Goal: Task Accomplishment & Management: Complete application form

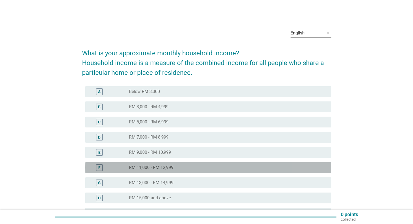
click at [215, 165] on div "radio_button_unchecked RM 11,000 - RM 12,999" at bounding box center [225, 167] width 193 height 5
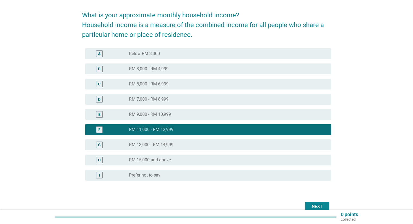
scroll to position [66, 0]
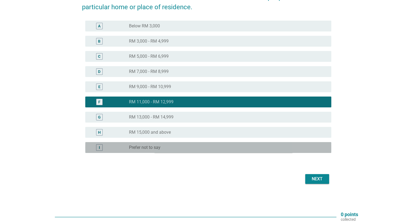
click at [145, 147] on label "Prefer not to say" at bounding box center [145, 147] width 32 height 5
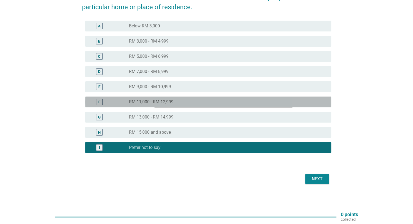
click at [172, 99] on label "RM 11,000 - RM 12,999" at bounding box center [151, 101] width 45 height 5
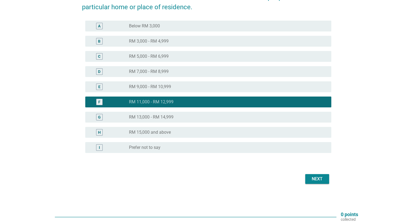
click at [319, 180] on div "Next" at bounding box center [317, 179] width 15 height 7
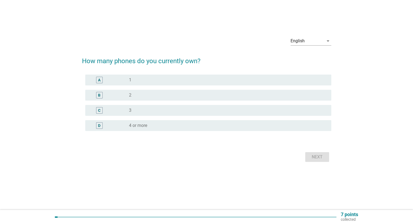
scroll to position [0, 0]
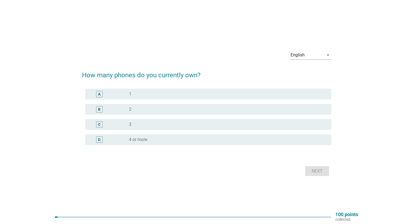
click at [148, 110] on div "radio_button_unchecked 2" at bounding box center [225, 109] width 193 height 5
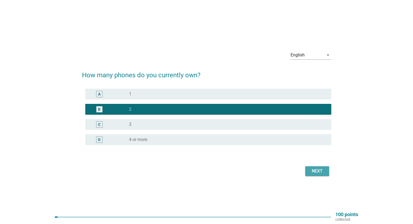
click at [322, 171] on div "Next" at bounding box center [317, 171] width 15 height 7
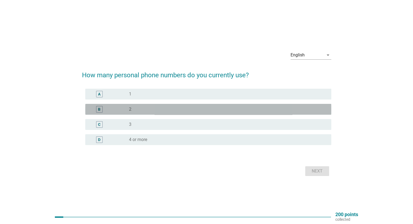
click at [173, 108] on div "radio_button_unchecked 2" at bounding box center [225, 109] width 193 height 5
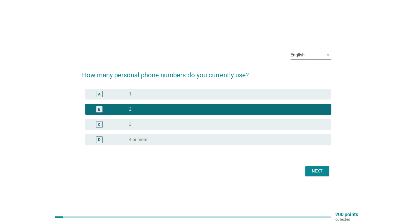
click at [321, 173] on div "Next" at bounding box center [317, 171] width 15 height 7
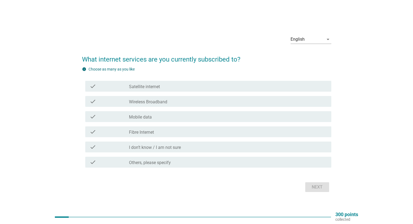
click at [158, 115] on div "check_box_outline_blank Mobile data" at bounding box center [228, 117] width 198 height 7
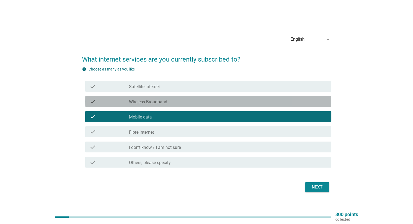
click at [137, 103] on label "Wireless Broadband" at bounding box center [148, 101] width 38 height 5
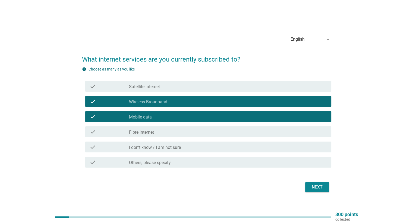
click at [317, 186] on div "Next" at bounding box center [317, 187] width 15 height 7
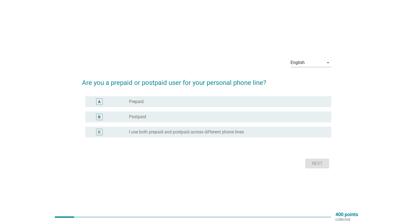
click at [172, 118] on div "radio_button_unchecked Postpaid" at bounding box center [225, 116] width 193 height 5
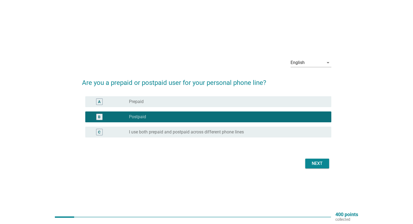
click at [316, 164] on div "Next" at bounding box center [317, 164] width 15 height 7
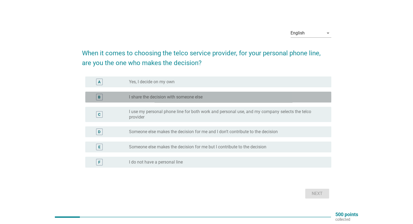
click at [182, 96] on label "I share the decision with someone else" at bounding box center [166, 97] width 74 height 5
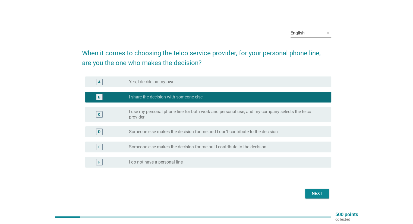
click at [317, 195] on div "Next" at bounding box center [317, 194] width 15 height 7
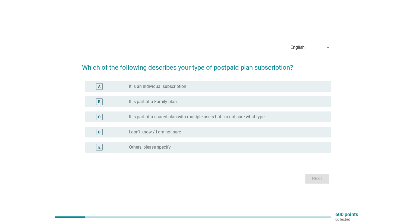
click at [165, 102] on label "It is part of a Family plan" at bounding box center [153, 101] width 48 height 5
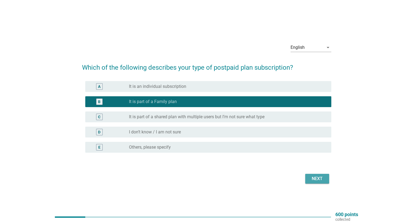
click at [324, 180] on div "Next" at bounding box center [317, 179] width 15 height 7
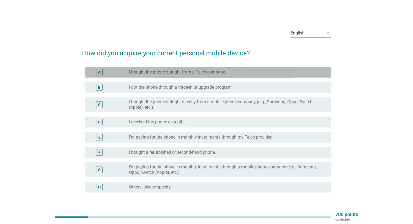
drag, startPoint x: 205, startPoint y: 73, endPoint x: 220, endPoint y: 94, distance: 25.9
click at [205, 73] on label "I bought the phone outright from a Telco company." at bounding box center [177, 72] width 97 height 5
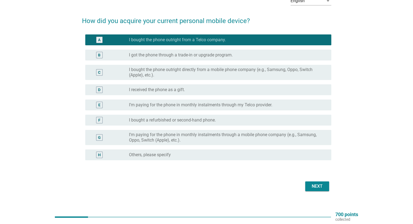
scroll to position [40, 0]
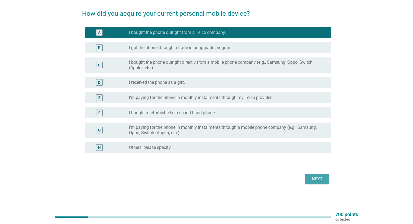
click at [319, 177] on div "Next" at bounding box center [317, 179] width 15 height 7
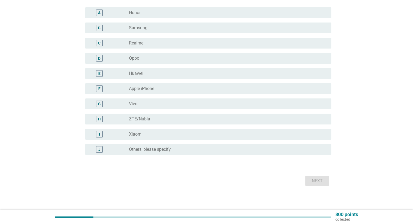
scroll to position [61, 0]
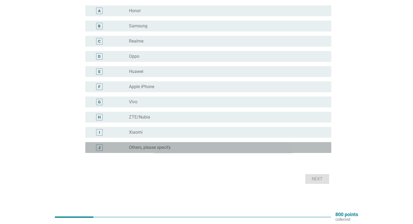
click at [168, 148] on label "Others, please specify" at bounding box center [150, 147] width 42 height 5
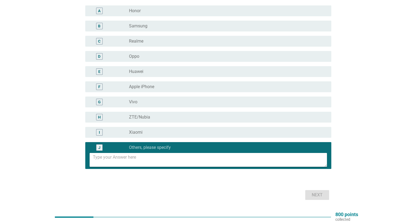
click at [168, 162] on textarea at bounding box center [210, 160] width 234 height 14
type textarea "Redmi"
click at [319, 196] on div "Next" at bounding box center [317, 195] width 15 height 7
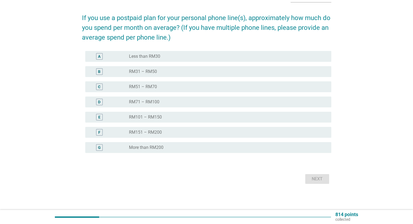
scroll to position [0, 0]
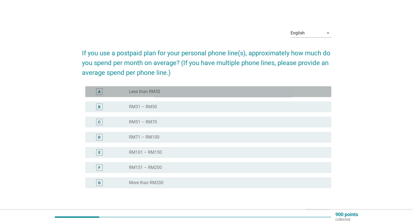
click at [202, 91] on div "radio_button_unchecked Less than RM30" at bounding box center [225, 91] width 193 height 5
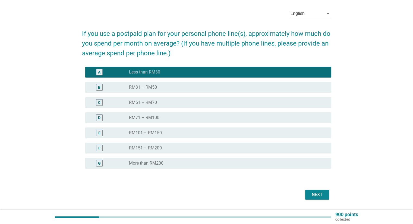
scroll to position [35, 0]
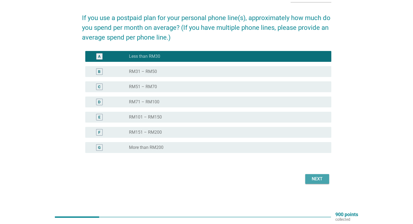
click at [314, 182] on div "Next" at bounding box center [317, 179] width 15 height 7
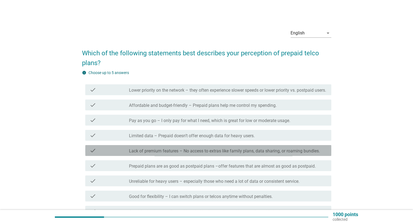
click at [212, 154] on label "Lack of premium features – No access to extras like family plans, data sharing,…" at bounding box center [224, 151] width 191 height 5
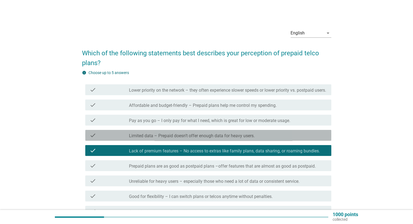
click at [225, 139] on label "Limited data – Prepaid doesn’t offer enough data for heavy users." at bounding box center [192, 135] width 126 height 5
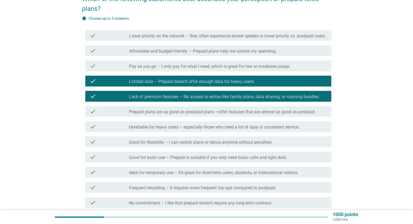
scroll to position [82, 0]
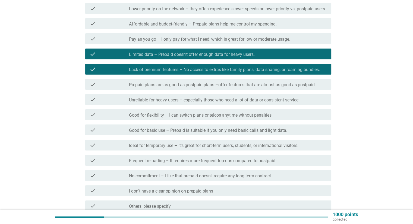
click at [278, 179] on div "check_box_outline_blank No commitment – I like that prepaid doesn’t require any…" at bounding box center [228, 176] width 198 height 7
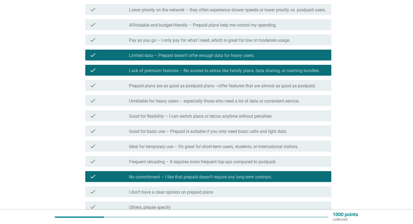
scroll to position [27, 0]
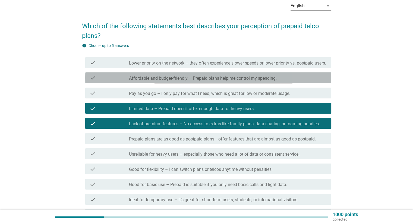
click at [270, 81] on label "Affordable and budget-friendly – Prepaid plans help me control my spending." at bounding box center [203, 78] width 148 height 5
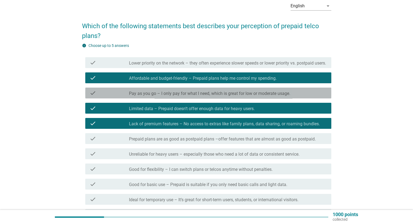
click at [290, 96] on label "Pay as you go – I only pay for what I need, which is great for low or moderate …" at bounding box center [209, 93] width 161 height 5
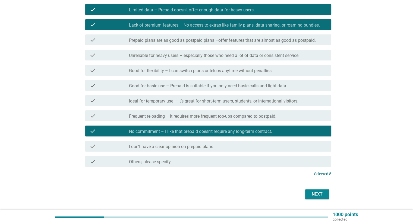
scroll to position [147, 0]
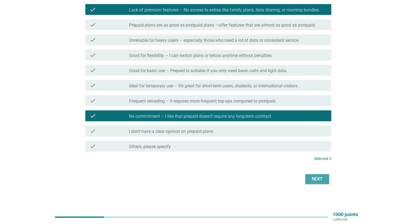
click at [317, 179] on div "Next" at bounding box center [317, 179] width 15 height 7
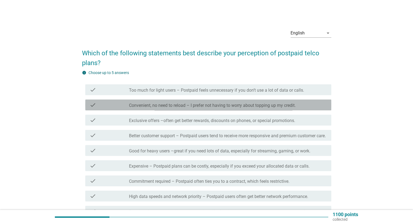
click at [229, 106] on label "Convenient, no need to reload – I prefer not having to worry about topping up m…" at bounding box center [212, 105] width 167 height 5
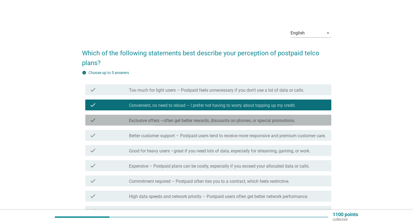
click at [227, 122] on label "Exclusive offers –often get better rewards, discounts on phones, or special pro…" at bounding box center [212, 120] width 166 height 5
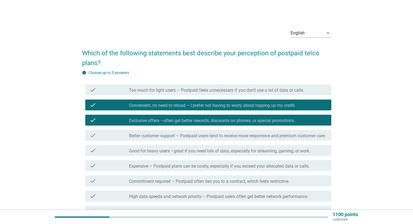
click at [232, 154] on label "Good for heavy users –great if you need lots of data, especially for streaming,…" at bounding box center [220, 151] width 182 height 5
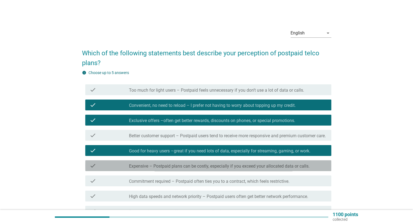
click at [235, 169] on label "Expensive – Postpaid plans can be costly, especially if you exceed your allocat…" at bounding box center [219, 166] width 181 height 5
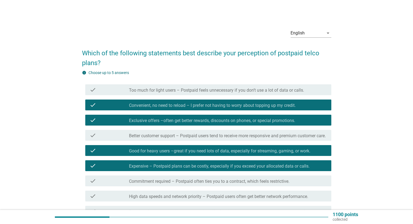
scroll to position [27, 0]
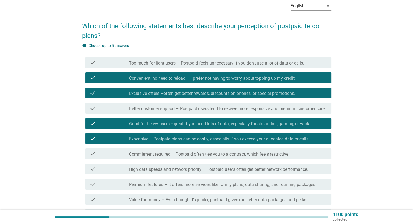
click at [200, 157] on label "Commitment required – Postpaid often ties you to a contract, which feels restri…" at bounding box center [209, 154] width 161 height 5
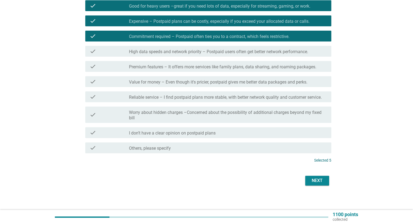
scroll to position [152, 0]
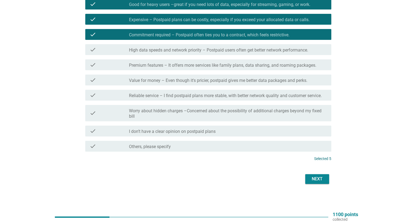
click at [312, 180] on div "Next" at bounding box center [317, 179] width 15 height 7
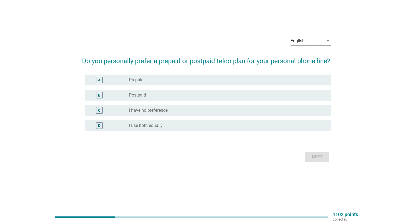
scroll to position [0, 0]
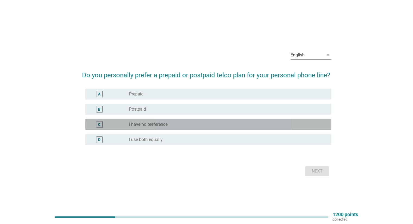
click at [171, 123] on div "radio_button_unchecked I have no preference" at bounding box center [225, 124] width 193 height 5
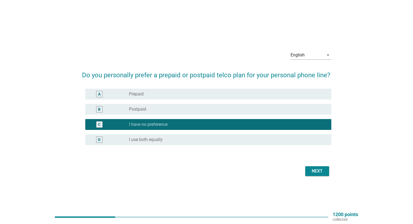
click at [315, 170] on div "Next" at bounding box center [317, 171] width 15 height 7
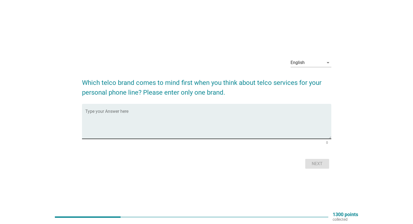
click at [252, 120] on textarea "Type your Answer here" at bounding box center [208, 125] width 246 height 29
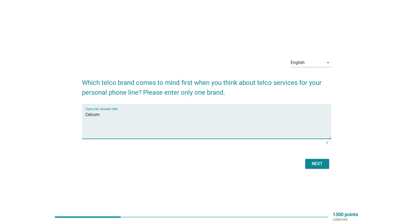
type textarea "Celcom"
click at [318, 163] on div "Next" at bounding box center [317, 164] width 15 height 7
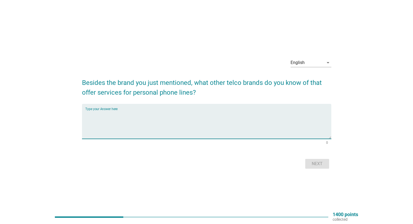
click at [200, 121] on textarea "Type your Answer here" at bounding box center [208, 125] width 246 height 29
type textarea "RedOne"
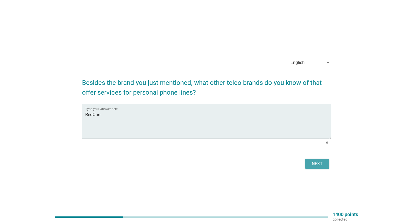
click at [324, 164] on div "Next" at bounding box center [317, 164] width 15 height 7
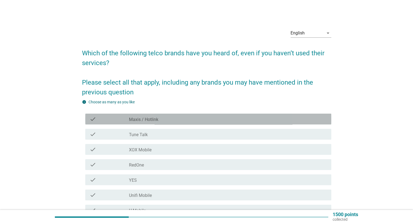
click at [178, 119] on div "check_box_outline_blank Maxis / Hotlink" at bounding box center [228, 119] width 198 height 7
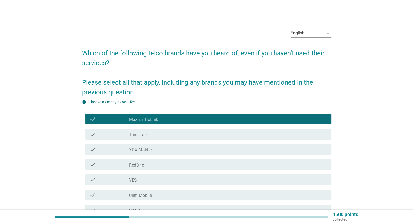
drag, startPoint x: 176, startPoint y: 148, endPoint x: 176, endPoint y: 151, distance: 2.7
click at [176, 149] on div "check_box_outline_blank XOX Mobile" at bounding box center [228, 149] width 198 height 7
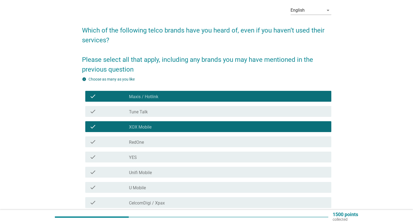
scroll to position [54, 0]
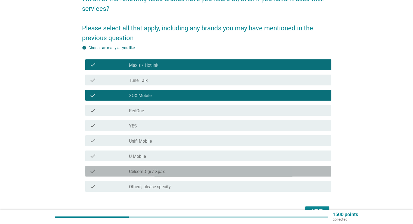
click at [179, 172] on div "check_box_outline_blank CelcomDigi / Xpax" at bounding box center [228, 171] width 198 height 7
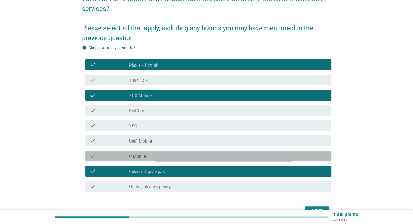
click at [179, 156] on div "check_box_outline_blank U Mobile" at bounding box center [228, 156] width 198 height 7
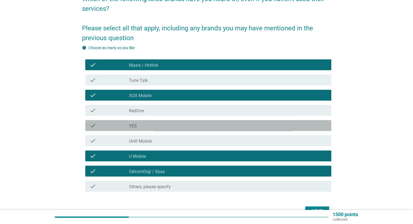
drag, startPoint x: 189, startPoint y: 124, endPoint x: 190, endPoint y: 116, distance: 7.7
click at [189, 123] on div "check_box_outline_blank YES" at bounding box center [228, 126] width 198 height 7
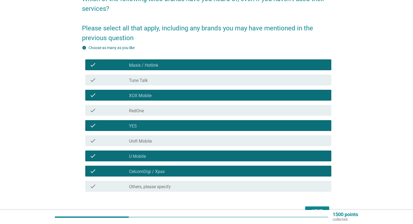
click at [194, 109] on div "check_box_outline_blank RedOne" at bounding box center [228, 110] width 198 height 7
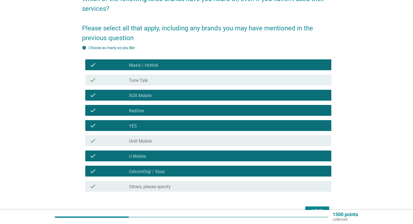
click at [203, 84] on div "check check_box_outline_blank Tune Talk" at bounding box center [208, 80] width 246 height 11
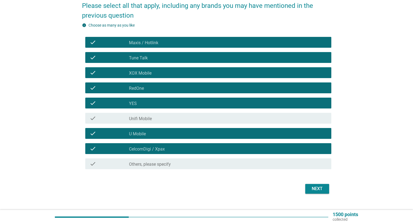
scroll to position [87, 0]
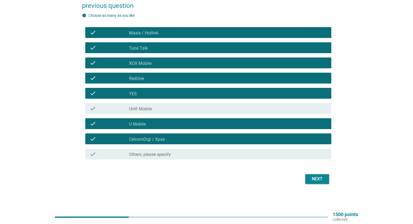
click at [325, 177] on button "Next" at bounding box center [317, 179] width 24 height 10
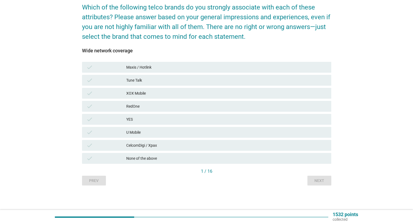
scroll to position [0, 0]
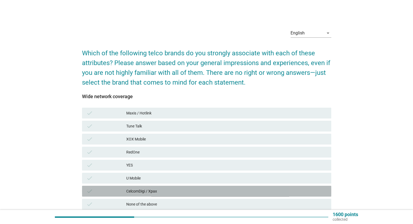
click at [171, 192] on div "CelcomDigi / Xpax" at bounding box center [226, 191] width 201 height 7
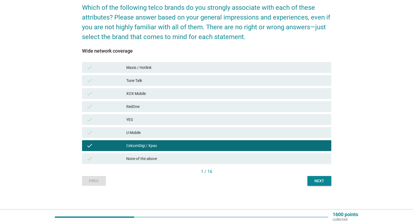
scroll to position [46, 0]
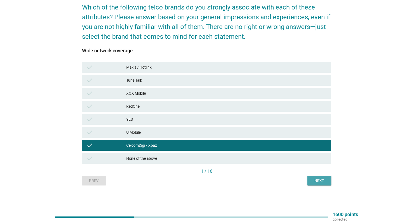
click at [323, 183] on div "Next" at bounding box center [319, 181] width 15 height 6
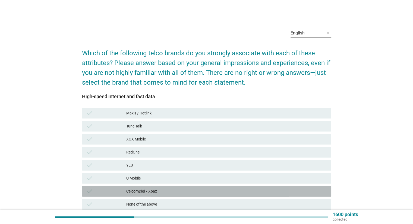
click at [119, 192] on div "check" at bounding box center [106, 191] width 40 height 7
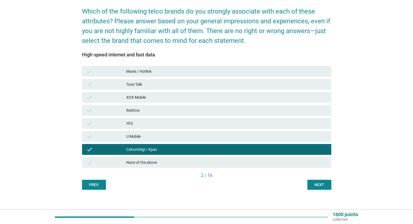
scroll to position [46, 0]
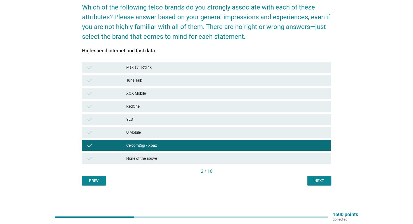
click at [326, 186] on div "English arrow_drop_down Which of the following telco brands do you strongly ass…" at bounding box center [207, 82] width 258 height 216
click at [321, 180] on div "Next" at bounding box center [319, 181] width 15 height 6
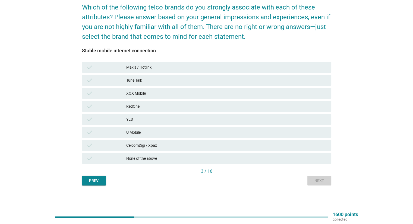
scroll to position [0, 0]
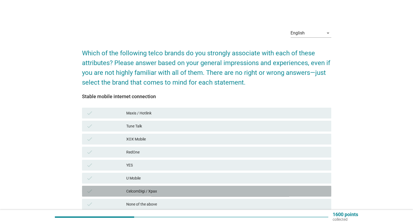
click at [147, 191] on div "CelcomDigi / Xpax" at bounding box center [226, 191] width 201 height 7
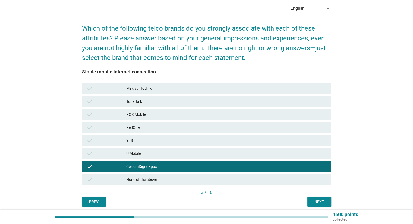
scroll to position [46, 0]
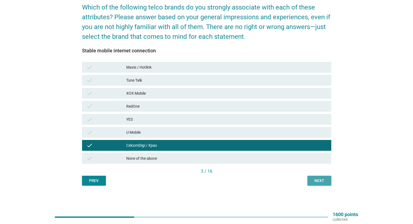
click at [319, 180] on div "Next" at bounding box center [319, 181] width 15 height 6
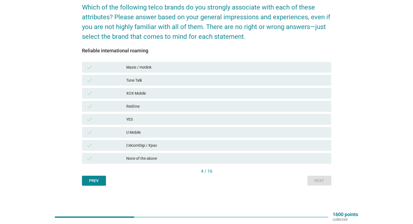
click at [157, 145] on div "CelcomDigi / Xpax" at bounding box center [226, 145] width 201 height 7
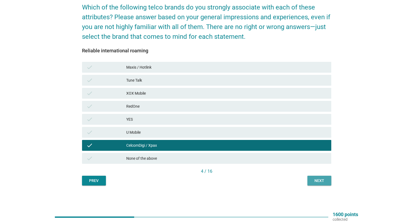
click at [320, 180] on div "Next" at bounding box center [319, 181] width 15 height 6
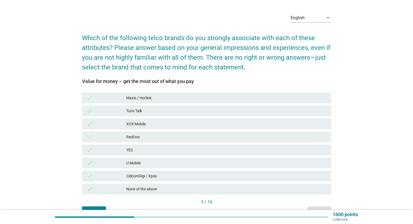
scroll to position [27, 0]
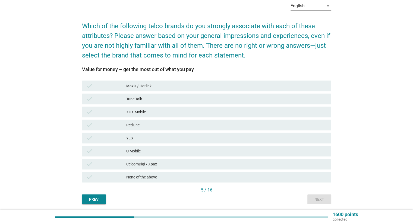
click at [197, 164] on div "CelcomDigi / Xpax" at bounding box center [226, 164] width 201 height 7
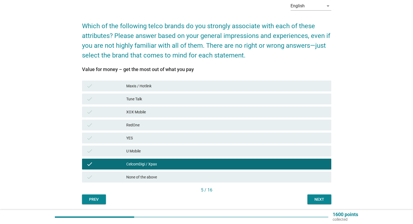
click at [324, 200] on div "Next" at bounding box center [319, 200] width 15 height 6
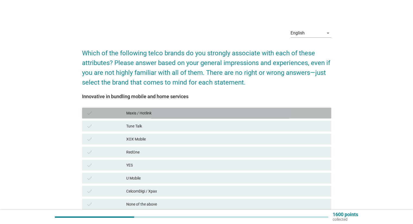
click at [161, 111] on div "Maxis / Hotlink" at bounding box center [226, 113] width 201 height 7
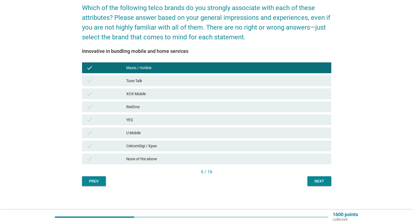
scroll to position [46, 0]
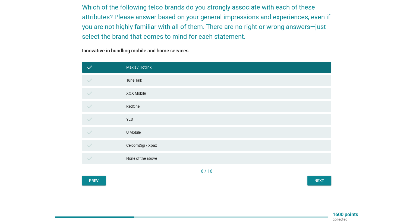
click at [327, 179] on div "Next" at bounding box center [319, 181] width 15 height 6
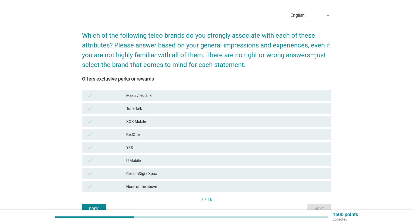
scroll to position [27, 0]
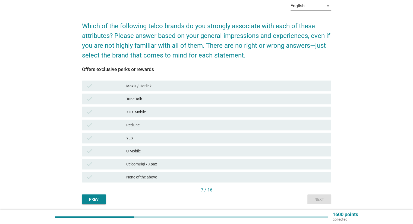
click at [166, 163] on div "CelcomDigi / Xpax" at bounding box center [226, 164] width 201 height 7
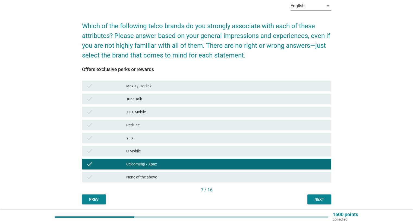
scroll to position [46, 0]
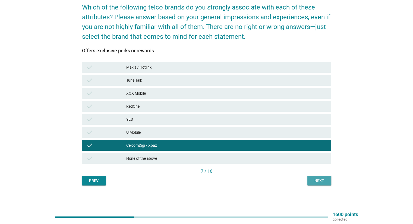
click at [312, 182] on div "Next" at bounding box center [319, 181] width 15 height 6
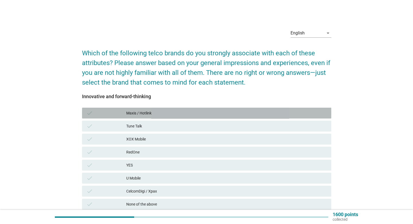
click at [168, 116] on div "Maxis / Hotlink" at bounding box center [226, 113] width 201 height 7
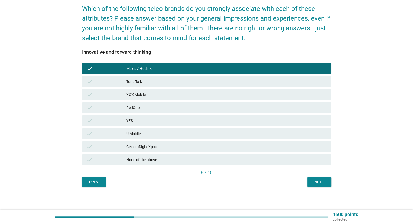
scroll to position [46, 0]
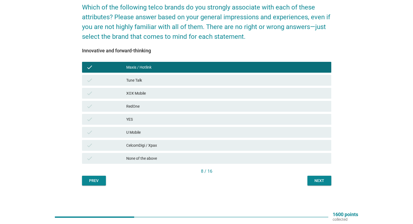
click at [329, 179] on button "Next" at bounding box center [320, 181] width 24 height 10
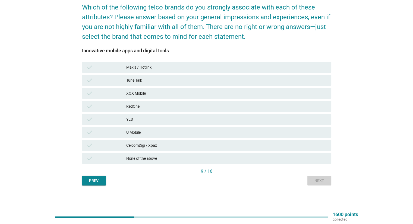
scroll to position [0, 0]
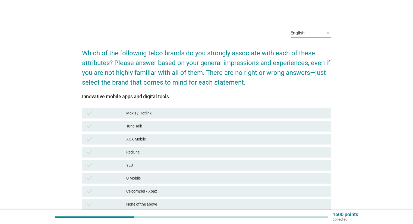
click at [172, 190] on div "CelcomDigi / Xpax" at bounding box center [226, 191] width 201 height 7
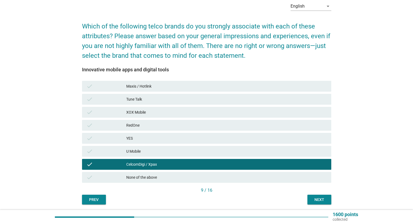
scroll to position [46, 0]
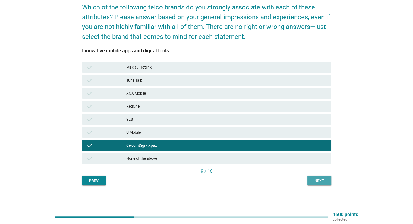
click at [313, 179] on div "Next" at bounding box center [319, 181] width 15 height 6
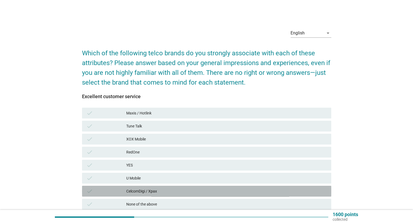
drag, startPoint x: 153, startPoint y: 191, endPoint x: 237, endPoint y: 198, distance: 84.0
click at [153, 191] on div "CelcomDigi / Xpax" at bounding box center [226, 191] width 201 height 7
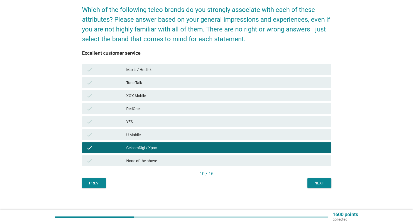
scroll to position [46, 0]
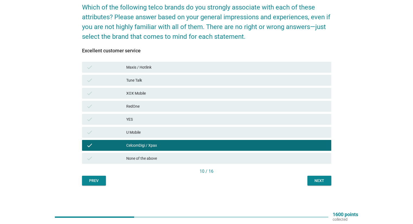
click at [327, 183] on button "Next" at bounding box center [320, 181] width 24 height 10
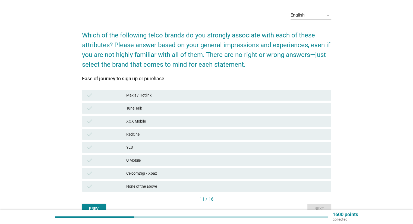
scroll to position [27, 0]
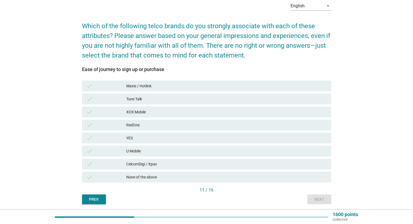
click at [201, 180] on div "None of the above" at bounding box center [226, 177] width 201 height 7
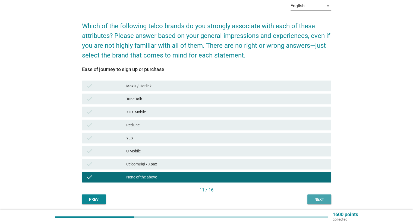
click at [321, 201] on div "Next" at bounding box center [319, 200] width 15 height 6
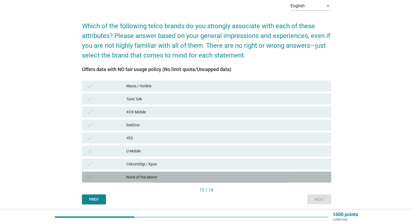
click at [159, 177] on div "None of the above" at bounding box center [226, 177] width 201 height 7
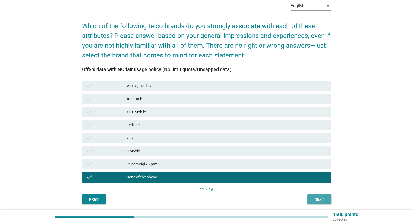
click at [313, 198] on div "Next" at bounding box center [319, 200] width 15 height 6
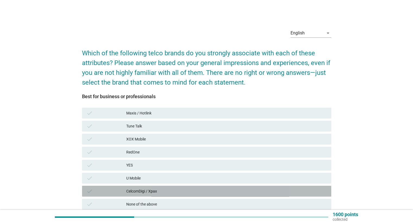
click at [146, 187] on div "check CelcomDigi / Xpax" at bounding box center [206, 191] width 249 height 11
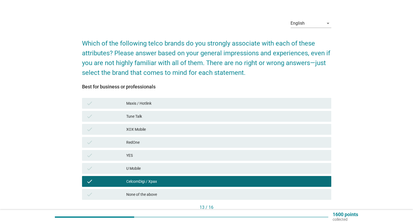
scroll to position [27, 0]
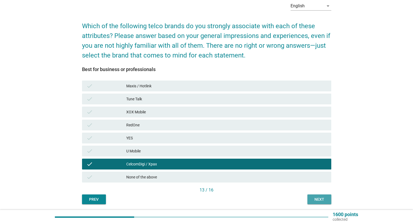
click at [324, 201] on div "Next" at bounding box center [319, 200] width 15 height 6
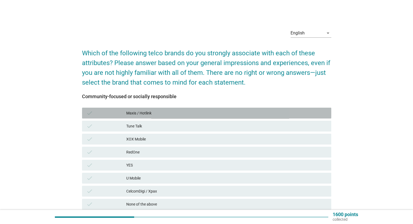
click at [176, 112] on div "Maxis / Hotlink" at bounding box center [226, 113] width 201 height 7
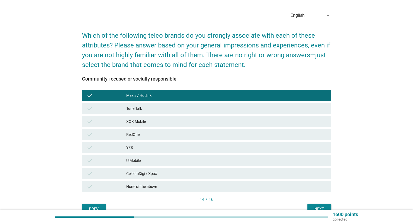
scroll to position [27, 0]
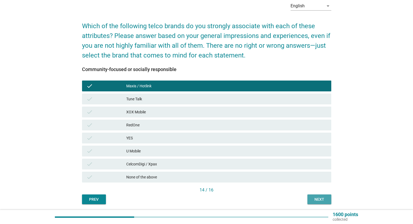
click at [313, 201] on div "Next" at bounding box center [319, 200] width 15 height 6
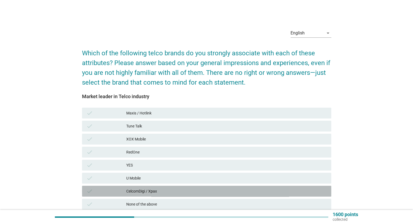
click at [178, 188] on div "CelcomDigi / Xpax" at bounding box center [226, 191] width 201 height 7
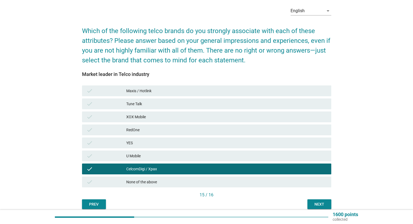
scroll to position [46, 0]
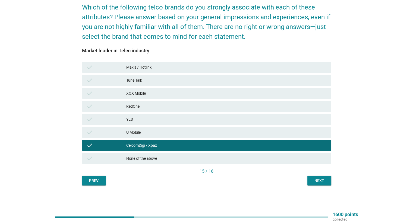
click at [326, 182] on div "Next" at bounding box center [319, 181] width 15 height 6
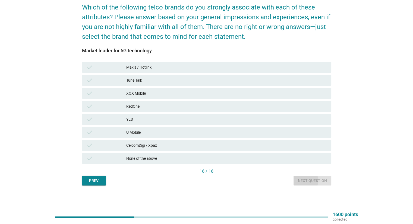
scroll to position [0, 0]
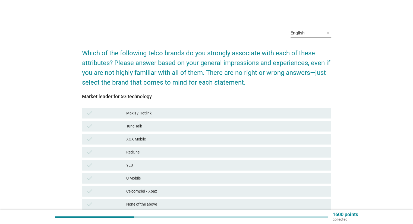
click at [162, 205] on div "None of the above" at bounding box center [226, 204] width 201 height 7
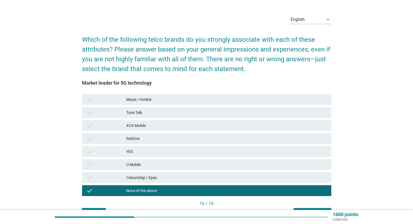
scroll to position [46, 0]
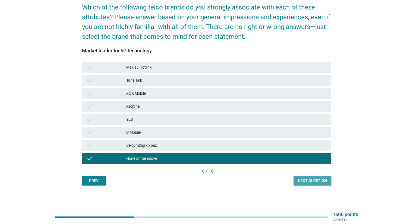
click at [326, 183] on div "Next question" at bounding box center [312, 181] width 29 height 6
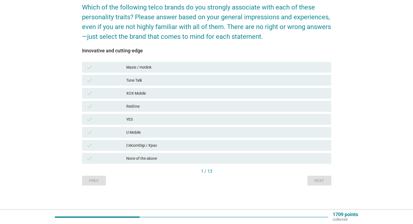
scroll to position [0, 0]
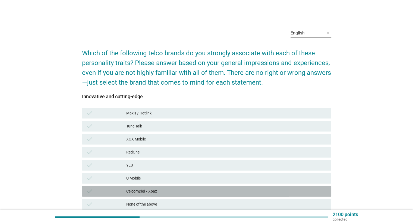
click at [191, 190] on div "CelcomDigi / Xpax" at bounding box center [226, 191] width 201 height 7
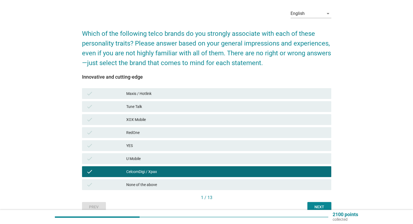
scroll to position [46, 0]
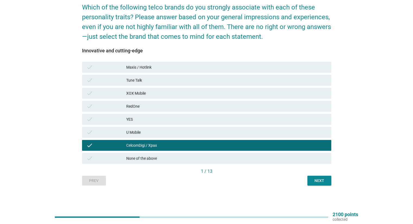
click at [320, 183] on div "Next" at bounding box center [319, 181] width 15 height 6
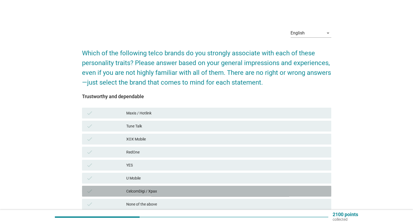
click at [129, 192] on div "CelcomDigi / Xpax" at bounding box center [226, 191] width 201 height 7
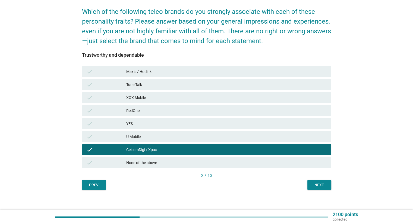
scroll to position [46, 0]
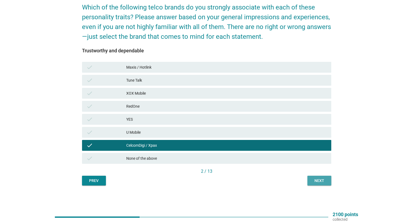
click at [320, 179] on div "Next" at bounding box center [319, 181] width 15 height 6
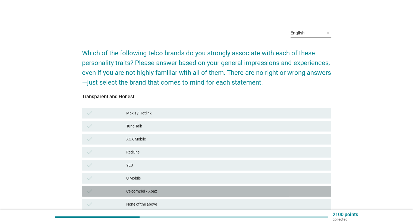
click at [164, 192] on div "CelcomDigi / Xpax" at bounding box center [226, 191] width 201 height 7
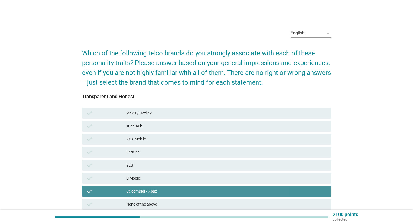
click at [164, 192] on div "CelcomDigi / Xpax" at bounding box center [226, 191] width 201 height 7
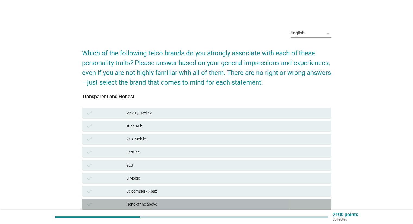
click at [161, 205] on div "None of the above" at bounding box center [226, 204] width 201 height 7
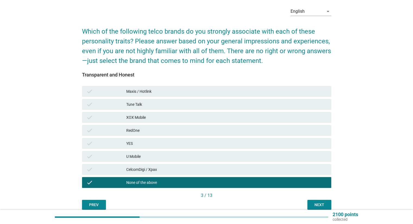
scroll to position [46, 0]
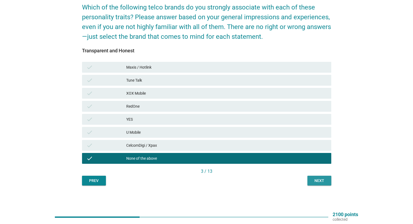
click at [318, 183] on div "Next" at bounding box center [319, 181] width 15 height 6
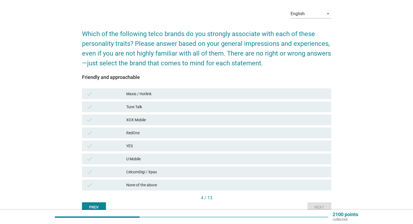
scroll to position [27, 0]
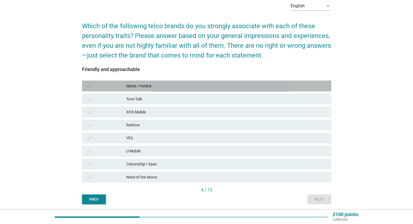
drag, startPoint x: 179, startPoint y: 88, endPoint x: 227, endPoint y: 120, distance: 57.4
click at [180, 88] on div "Maxis / Hotlink" at bounding box center [226, 86] width 201 height 7
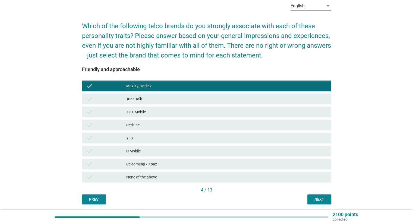
click at [328, 200] on button "Next" at bounding box center [320, 200] width 24 height 10
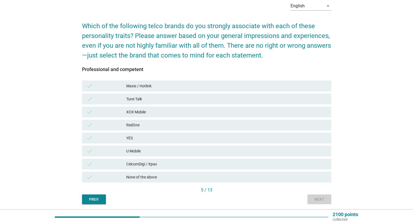
scroll to position [0, 0]
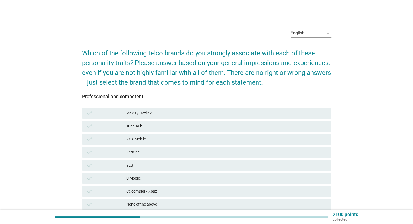
click at [150, 189] on div "CelcomDigi / Xpax" at bounding box center [226, 191] width 201 height 7
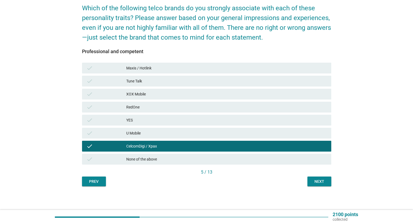
scroll to position [46, 0]
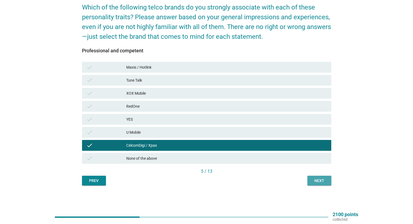
click at [321, 180] on div "Next" at bounding box center [319, 181] width 15 height 6
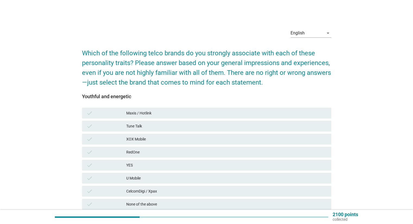
scroll to position [27, 0]
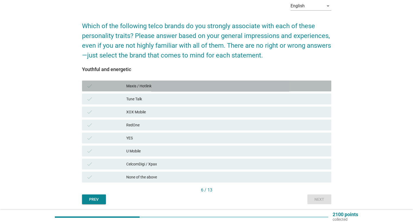
click at [183, 89] on div "Maxis / Hotlink" at bounding box center [226, 86] width 201 height 7
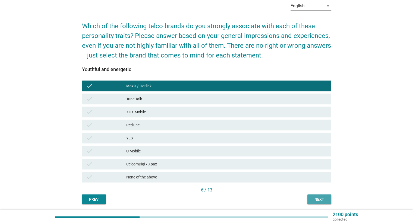
click at [327, 199] on button "Next" at bounding box center [320, 200] width 24 height 10
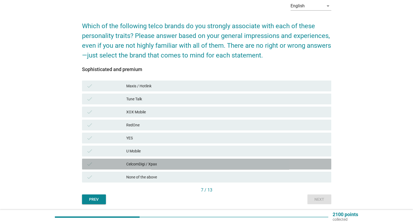
click at [166, 165] on div "CelcomDigi / Xpax" at bounding box center [226, 164] width 201 height 7
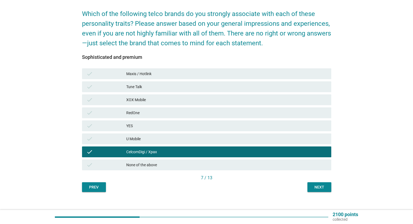
scroll to position [46, 0]
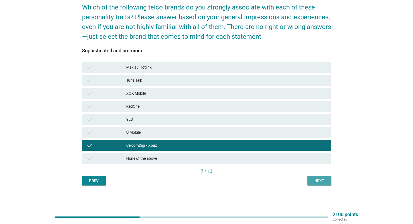
click at [327, 180] on div "Next" at bounding box center [319, 181] width 15 height 6
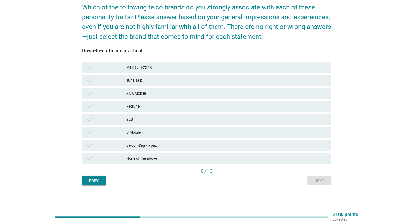
click at [185, 151] on div "check CelcomDigi / Xpax" at bounding box center [207, 145] width 252 height 13
click at [192, 146] on div "CelcomDigi / Xpax" at bounding box center [226, 145] width 201 height 7
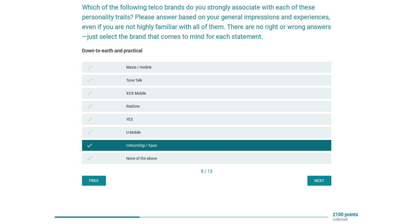
click at [325, 181] on div "Next" at bounding box center [319, 181] width 15 height 6
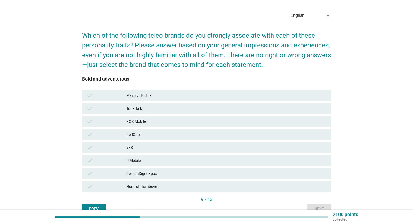
scroll to position [27, 0]
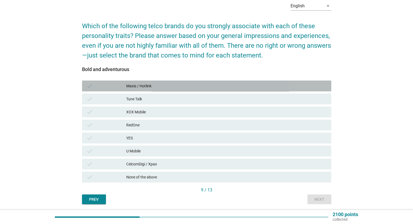
click at [172, 89] on div "Maxis / Hotlink" at bounding box center [226, 86] width 201 height 7
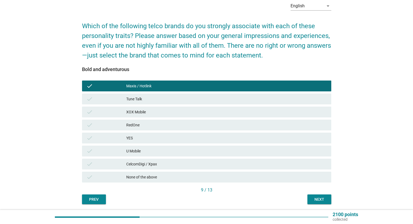
click at [317, 202] on button "Next" at bounding box center [320, 200] width 24 height 10
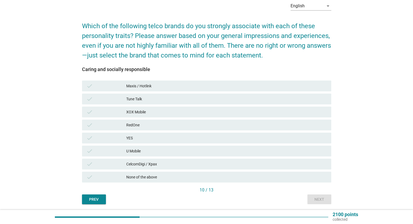
click at [173, 85] on div "Maxis / Hotlink" at bounding box center [226, 86] width 201 height 7
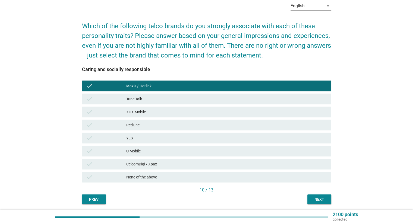
click at [311, 198] on button "Next" at bounding box center [320, 200] width 24 height 10
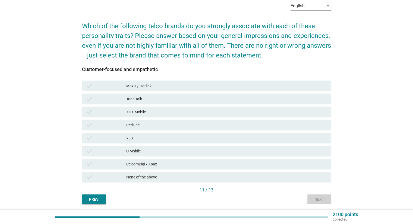
scroll to position [0, 0]
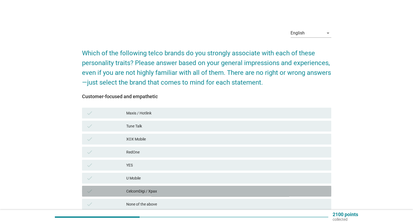
click at [160, 191] on div "CelcomDigi / Xpax" at bounding box center [226, 191] width 201 height 7
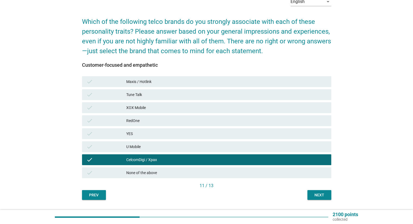
scroll to position [46, 0]
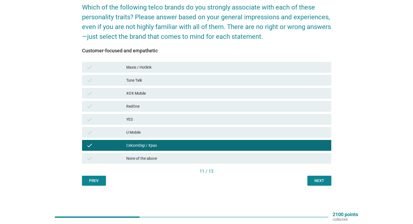
click at [316, 180] on div "Next" at bounding box center [319, 181] width 15 height 6
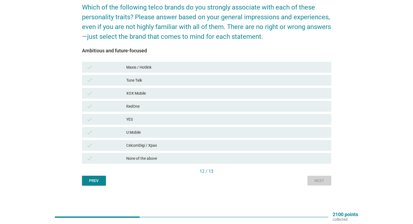
scroll to position [0, 0]
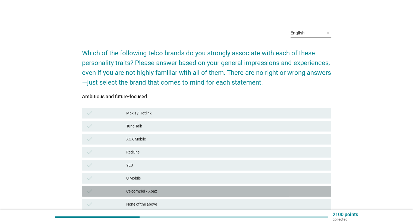
drag, startPoint x: 164, startPoint y: 189, endPoint x: 278, endPoint y: 180, distance: 114.8
click at [164, 188] on div "CelcomDigi / Xpax" at bounding box center [226, 191] width 201 height 7
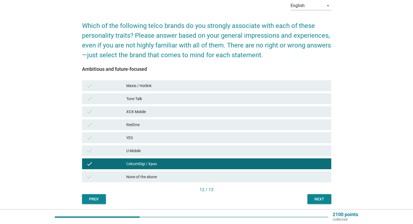
scroll to position [46, 0]
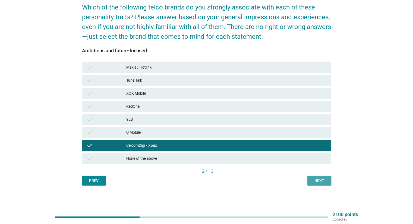
click at [322, 183] on div "Next" at bounding box center [319, 181] width 15 height 6
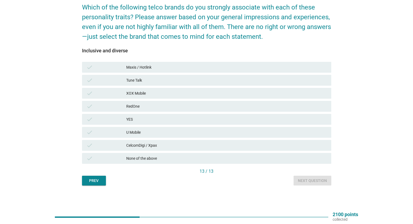
click at [177, 146] on div "CelcomDigi / Xpax" at bounding box center [226, 145] width 201 height 7
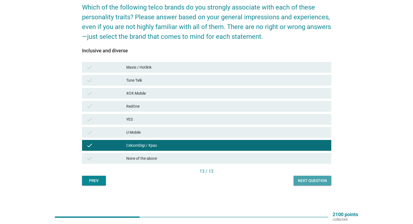
click at [311, 180] on div "Next question" at bounding box center [312, 181] width 29 height 6
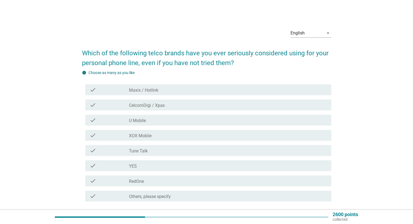
click at [172, 103] on div "check_box_outline_blank CelcomDigi / Xpax" at bounding box center [228, 105] width 198 height 7
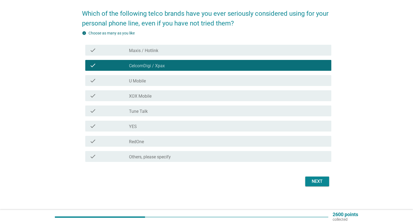
scroll to position [42, 0]
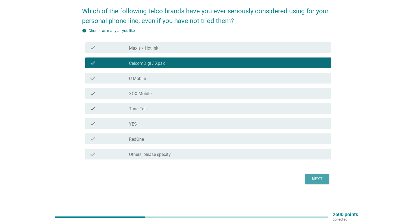
click at [325, 179] on button "Next" at bounding box center [317, 179] width 24 height 10
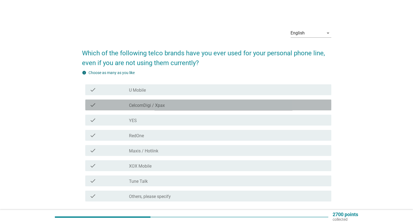
drag, startPoint x: 127, startPoint y: 106, endPoint x: 174, endPoint y: 129, distance: 52.3
click at [127, 106] on div "check" at bounding box center [110, 105] width 40 height 7
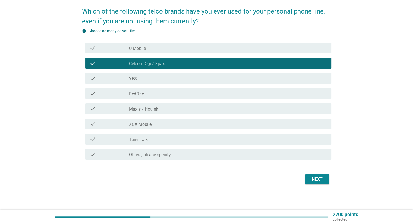
scroll to position [42, 0]
click at [317, 179] on div "Next" at bounding box center [317, 179] width 15 height 7
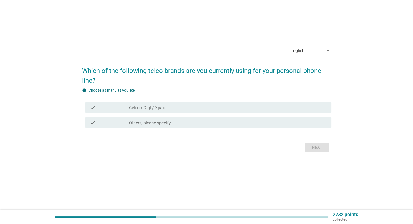
scroll to position [0, 0]
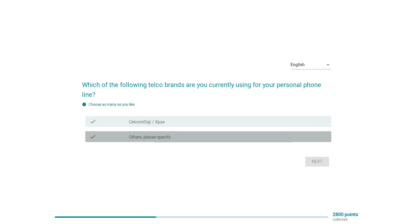
click at [169, 134] on div "check_box Others, please specify" at bounding box center [228, 137] width 198 height 7
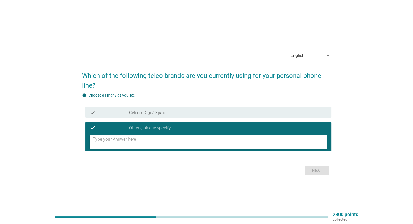
drag, startPoint x: 165, startPoint y: 142, endPoint x: 165, endPoint y: 145, distance: 3.3
click at [165, 142] on textarea at bounding box center [210, 142] width 234 height 14
type textarea "RedOne"
click at [325, 172] on div "Next" at bounding box center [317, 171] width 15 height 7
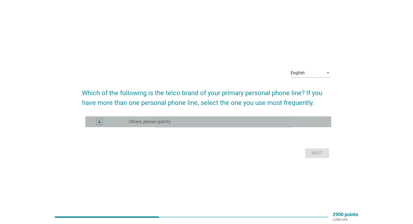
click at [166, 120] on label "Others, please specify" at bounding box center [150, 121] width 42 height 5
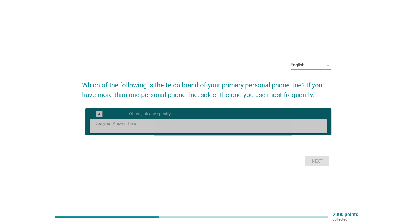
click at [165, 128] on textarea at bounding box center [210, 127] width 234 height 14
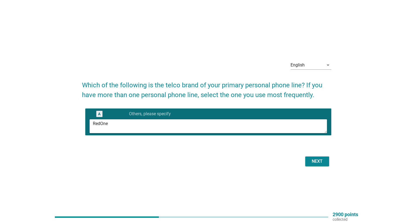
type textarea "RedOne"
click at [320, 160] on div "Next" at bounding box center [317, 161] width 15 height 7
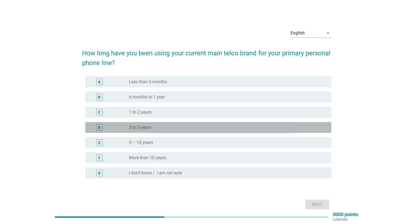
click at [179, 125] on div "radio_button_unchecked 3 to 5 years" at bounding box center [225, 127] width 193 height 5
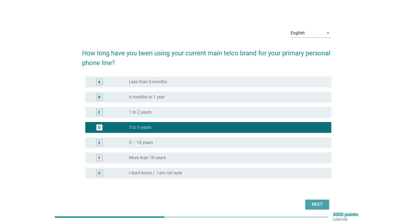
click at [317, 202] on div "Next" at bounding box center [317, 205] width 15 height 7
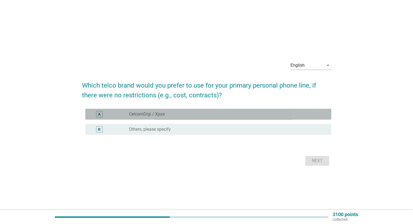
click at [192, 114] on div "radio_button_unchecked CelcomDigi / Xpax" at bounding box center [225, 114] width 193 height 5
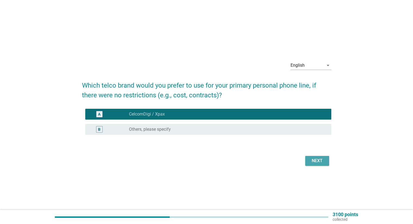
click at [320, 162] on div "Next" at bounding box center [317, 161] width 15 height 7
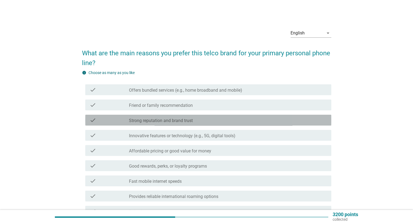
click at [198, 117] on div "check_box_outline_blank Strong reputation and brand trust" at bounding box center [228, 120] width 198 height 7
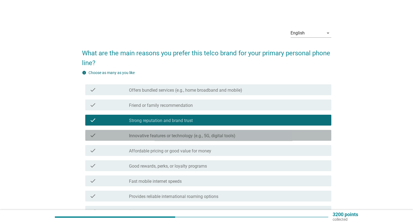
click at [263, 135] on div "check_box_outline_blank Innovative features or technology (e.g., 5G, digital to…" at bounding box center [228, 135] width 198 height 7
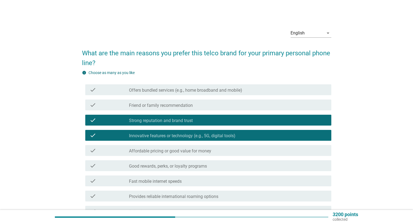
click at [255, 151] on div "check_box_outline_blank Affordable pricing or good value for money" at bounding box center [228, 151] width 198 height 7
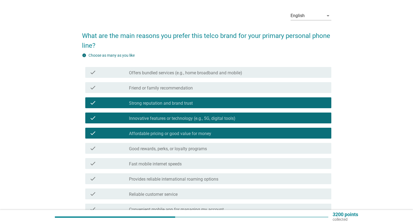
scroll to position [27, 0]
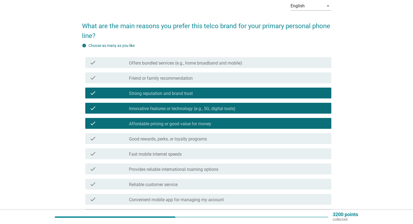
click at [262, 170] on div "check_box_outline_blank Provides reliable international roaming options" at bounding box center [228, 169] width 198 height 7
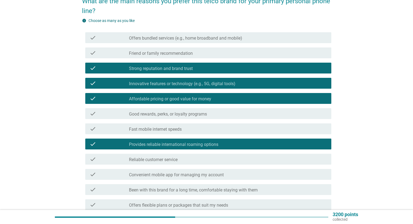
scroll to position [82, 0]
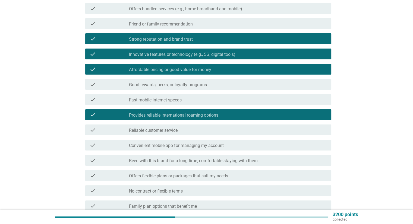
click at [261, 163] on div "check_box_outline_blank Been with this brand for a long time, comfortable stayi…" at bounding box center [228, 160] width 198 height 7
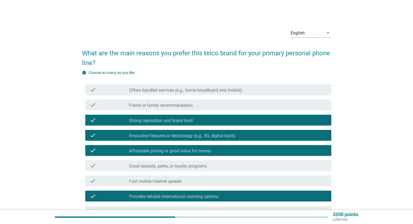
scroll to position [163, 0]
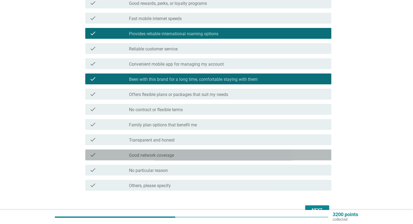
click at [174, 156] on label "Good network coverage" at bounding box center [151, 155] width 45 height 5
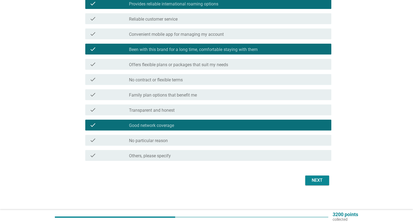
scroll to position [194, 0]
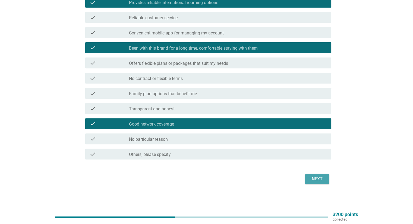
click at [311, 180] on div "Next" at bounding box center [317, 179] width 15 height 7
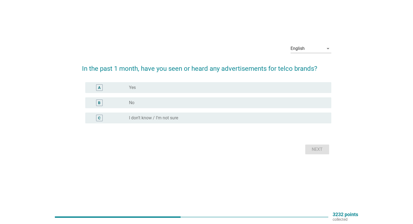
scroll to position [0, 0]
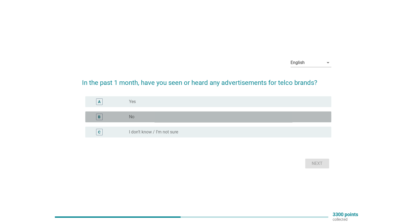
click at [219, 117] on div "radio_button_unchecked No" at bounding box center [225, 116] width 193 height 5
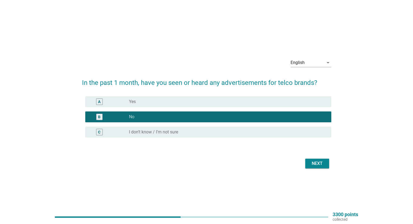
click at [322, 164] on div "Next" at bounding box center [317, 164] width 15 height 7
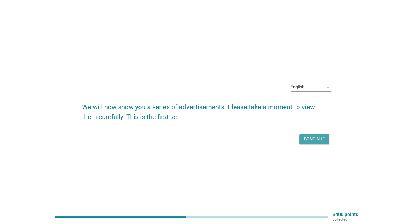
click at [317, 138] on div "Continue" at bounding box center [314, 139] width 21 height 7
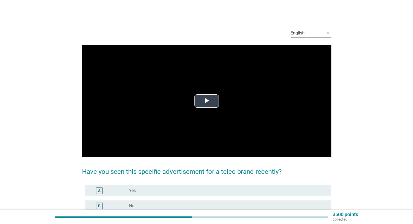
click at [207, 101] on span "Video Player" at bounding box center [207, 101] width 0 height 0
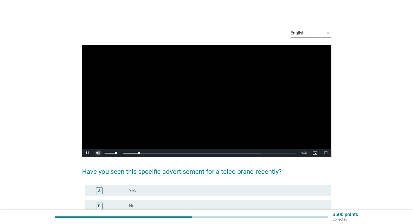
click at [98, 153] on span "Video Player" at bounding box center [98, 153] width 11 height 0
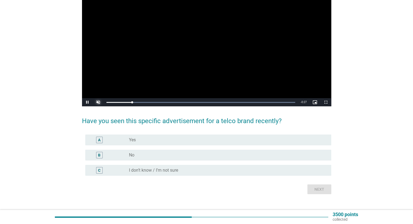
scroll to position [54, 0]
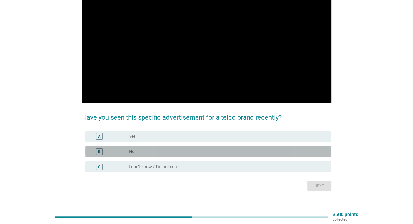
click at [163, 152] on div "radio_button_unchecked No" at bounding box center [225, 151] width 193 height 5
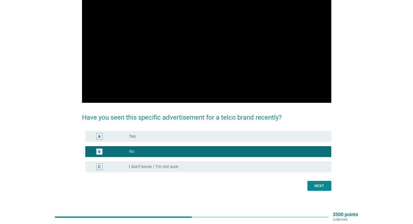
click at [312, 185] on div "Next" at bounding box center [319, 186] width 15 height 6
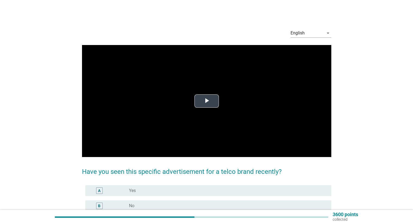
click at [207, 101] on span "Video Player" at bounding box center [207, 101] width 0 height 0
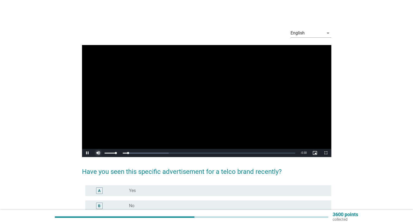
click at [101, 153] on span "Video Player" at bounding box center [98, 153] width 11 height 0
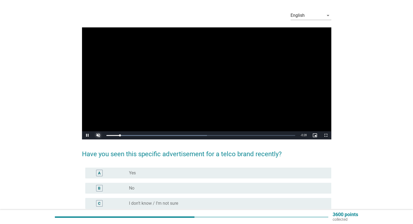
scroll to position [54, 0]
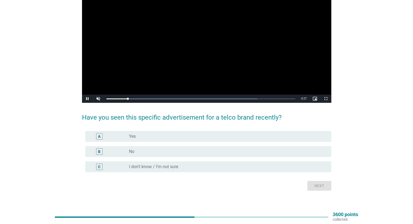
drag, startPoint x: 126, startPoint y: 151, endPoint x: 174, endPoint y: 160, distance: 49.2
click at [132, 152] on div "B radio_button_unchecked No" at bounding box center [208, 152] width 237 height 7
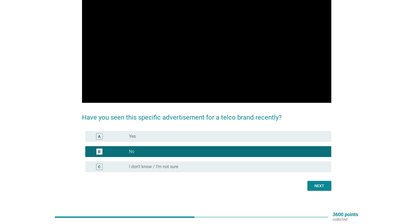
click at [316, 184] on div "Next" at bounding box center [319, 186] width 15 height 6
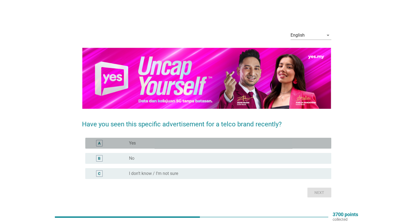
click at [144, 144] on div "radio_button_unchecked Yes" at bounding box center [225, 143] width 193 height 5
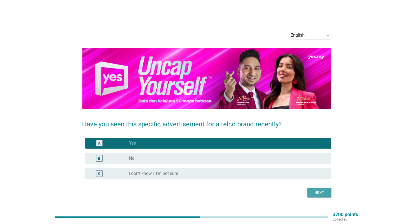
click at [325, 191] on div "Next" at bounding box center [319, 193] width 15 height 6
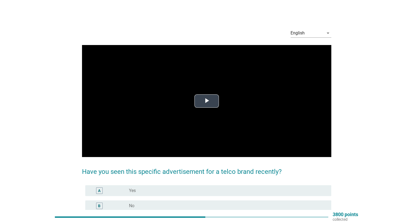
click at [207, 101] on span "Video Player" at bounding box center [207, 101] width 0 height 0
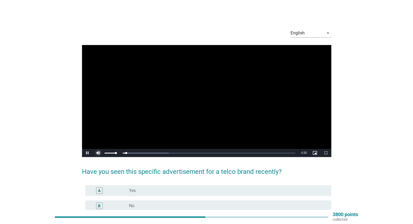
click at [98, 153] on span "Video Player" at bounding box center [98, 153] width 11 height 0
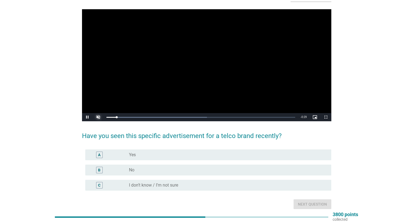
scroll to position [54, 0]
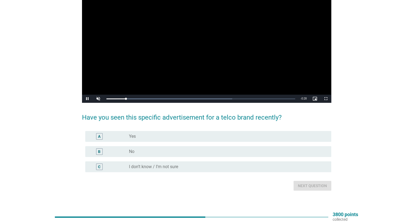
drag, startPoint x: 182, startPoint y: 154, endPoint x: 188, endPoint y: 153, distance: 6.8
click at [182, 154] on div "radio_button_unchecked No" at bounding box center [225, 151] width 193 height 5
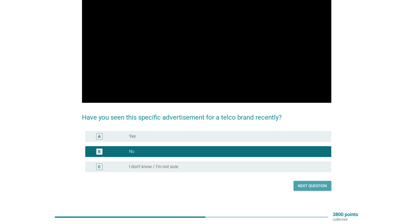
click at [307, 186] on div "Next question" at bounding box center [312, 186] width 29 height 6
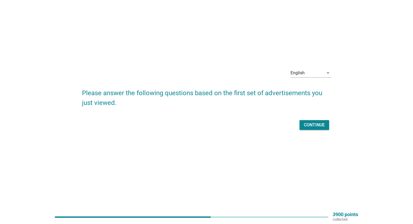
scroll to position [0, 0]
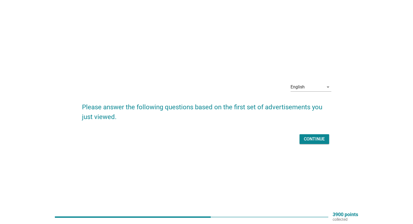
click at [321, 140] on div "Continue" at bounding box center [314, 139] width 21 height 7
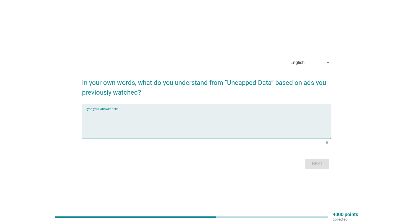
click at [277, 111] on textarea "Type your Answer here" at bounding box center [208, 125] width 246 height 29
type textarea "D"
type textarea "Free-flow data"
click at [316, 165] on div "Next" at bounding box center [317, 164] width 15 height 7
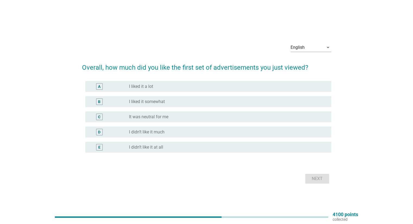
click at [201, 102] on div "radio_button_unchecked I liked it somewhat" at bounding box center [225, 101] width 193 height 5
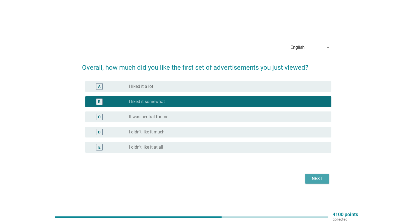
click at [319, 178] on div "Next" at bounding box center [317, 179] width 15 height 7
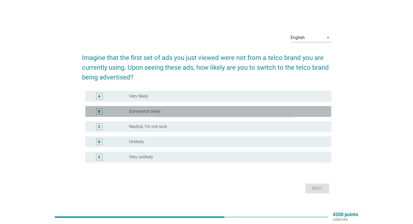
click at [175, 112] on div "radio_button_unchecked Somewhat likely" at bounding box center [225, 111] width 193 height 5
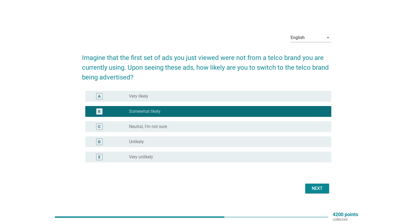
click at [326, 189] on button "Next" at bounding box center [317, 189] width 24 height 10
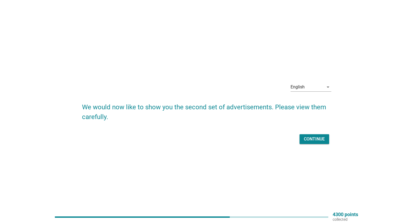
click at [317, 139] on div "Continue" at bounding box center [314, 139] width 21 height 7
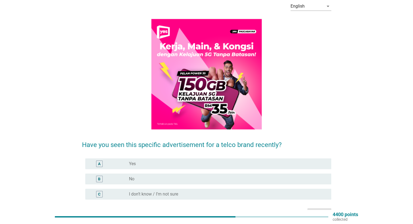
scroll to position [27, 0]
click at [175, 179] on div "radio_button_unchecked No" at bounding box center [225, 178] width 193 height 5
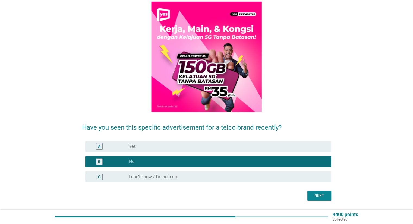
scroll to position [60, 0]
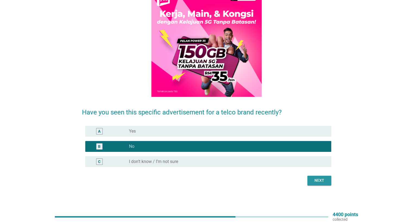
click at [315, 184] on button "Next" at bounding box center [320, 181] width 24 height 10
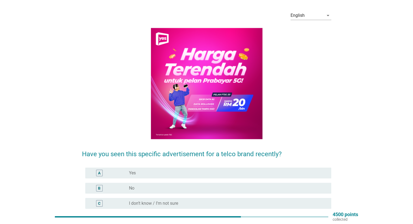
scroll to position [27, 0]
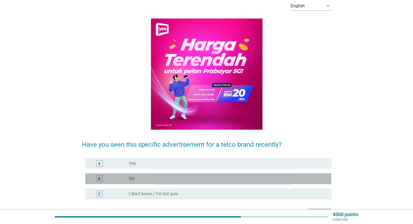
click at [153, 178] on div "radio_button_unchecked No" at bounding box center [225, 178] width 193 height 5
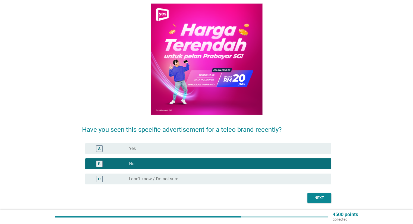
scroll to position [54, 0]
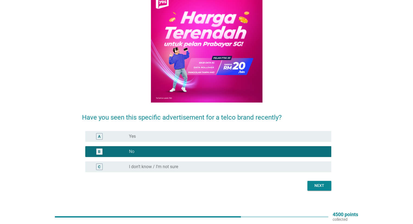
click at [326, 186] on div "Next" at bounding box center [319, 186] width 15 height 6
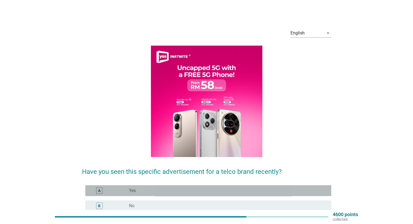
click at [150, 189] on div "radio_button_unchecked Yes" at bounding box center [225, 190] width 193 height 5
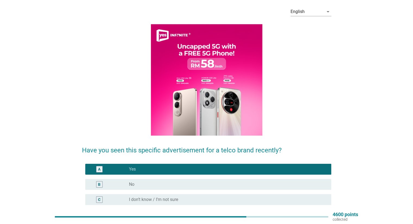
scroll to position [54, 0]
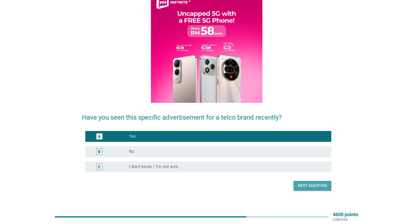
click at [318, 186] on div "Next question" at bounding box center [312, 186] width 29 height 6
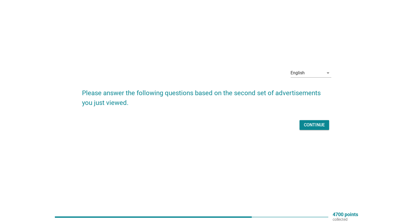
scroll to position [0, 0]
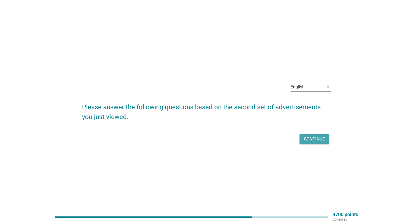
click at [314, 139] on div "Continue" at bounding box center [314, 139] width 21 height 7
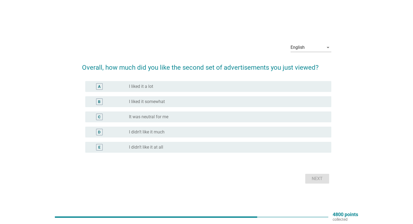
click at [166, 113] on div "C radio_button_unchecked It was neutral for me" at bounding box center [208, 117] width 246 height 11
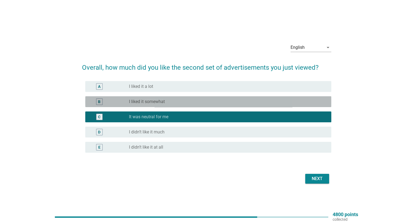
drag, startPoint x: 163, startPoint y: 100, endPoint x: 266, endPoint y: 156, distance: 117.3
click at [165, 101] on label "I liked it somewhat" at bounding box center [147, 101] width 36 height 5
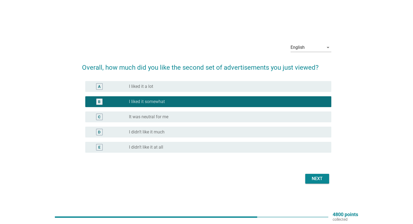
click at [317, 182] on div "Next" at bounding box center [317, 179] width 15 height 7
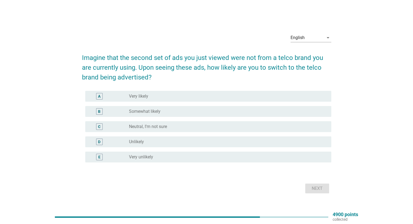
drag, startPoint x: 171, startPoint y: 111, endPoint x: 173, endPoint y: 112, distance: 3.1
click at [171, 111] on div "radio_button_unchecked Somewhat likely" at bounding box center [225, 111] width 193 height 5
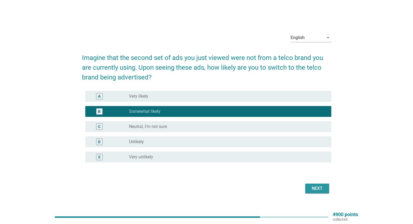
click at [318, 189] on div "Next" at bounding box center [317, 189] width 15 height 7
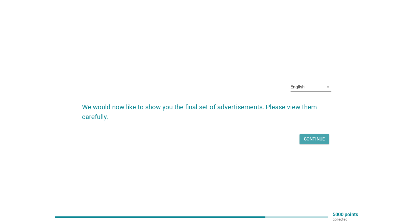
click at [321, 138] on div "Continue" at bounding box center [314, 139] width 21 height 7
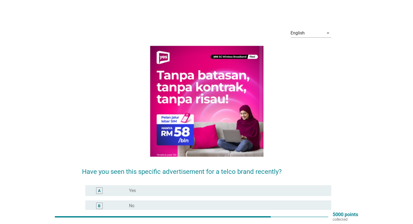
click at [155, 204] on div "radio_button_unchecked No" at bounding box center [225, 206] width 193 height 5
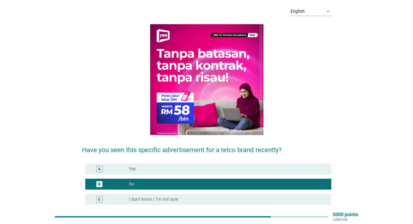
scroll to position [54, 0]
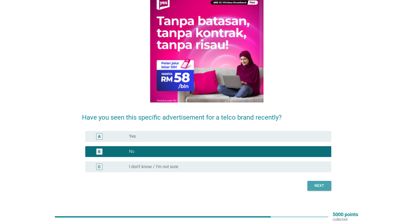
click at [320, 184] on div "Next" at bounding box center [319, 186] width 15 height 6
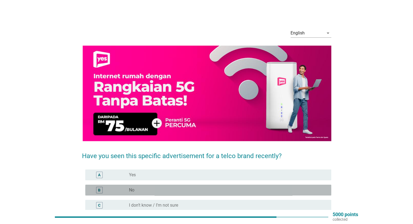
click at [138, 188] on div "radio_button_unchecked No" at bounding box center [225, 190] width 193 height 5
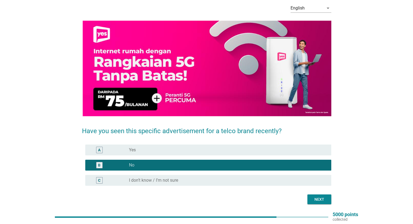
scroll to position [44, 0]
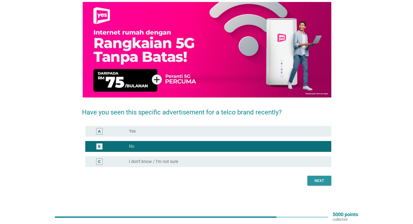
click at [324, 185] on button "Next" at bounding box center [320, 181] width 24 height 10
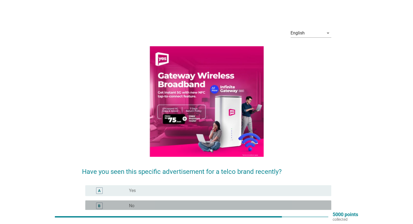
click at [141, 205] on div "radio_button_unchecked No" at bounding box center [225, 206] width 193 height 5
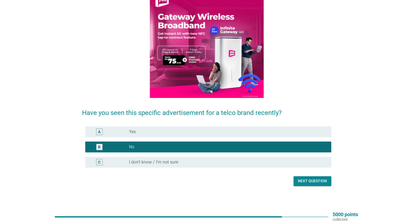
scroll to position [60, 0]
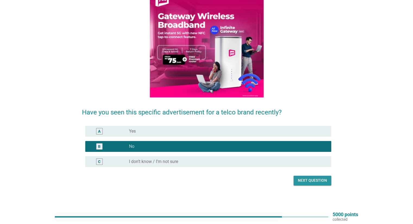
click at [305, 180] on div "Next question" at bounding box center [312, 181] width 29 height 6
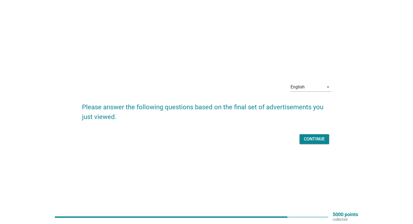
click at [326, 139] on button "Continue" at bounding box center [315, 140] width 30 height 10
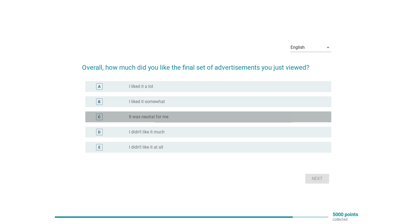
click at [153, 119] on label "It was neutral for me" at bounding box center [148, 116] width 39 height 5
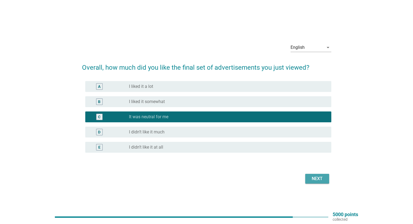
click at [321, 177] on div "Next" at bounding box center [317, 179] width 15 height 7
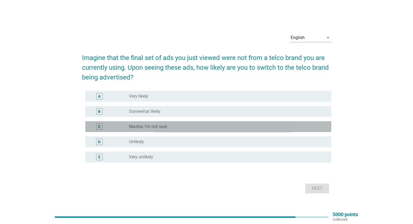
click at [166, 130] on div "C radio_button_unchecked Neutral, I’m not sure" at bounding box center [208, 126] width 246 height 11
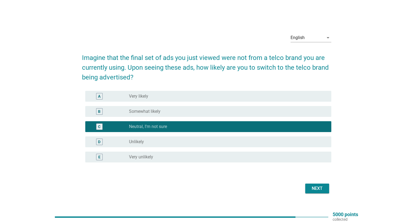
click at [320, 189] on div "Next" at bounding box center [317, 189] width 15 height 7
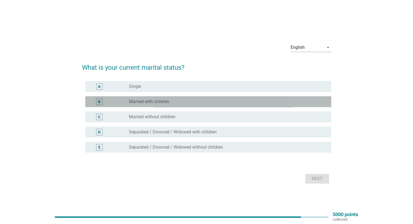
click at [168, 103] on label "Married with children" at bounding box center [149, 101] width 40 height 5
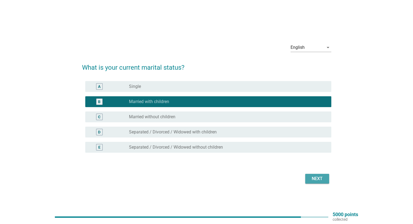
click at [320, 177] on div "Next" at bounding box center [317, 179] width 15 height 7
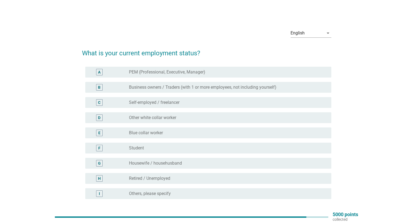
click at [188, 73] on label "PEM (Professional, Executive, Manager)" at bounding box center [167, 72] width 76 height 5
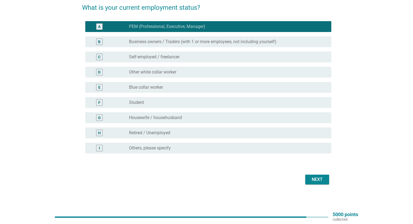
scroll to position [46, 0]
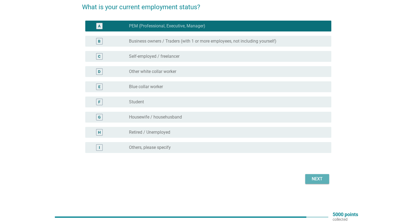
click at [318, 179] on div "Next" at bounding box center [317, 179] width 15 height 7
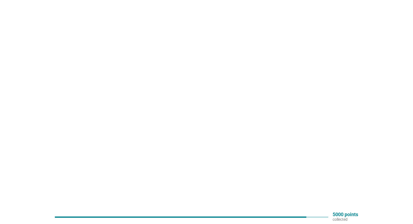
scroll to position [0, 0]
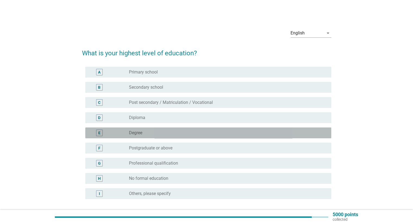
click at [169, 134] on div "radio_button_unchecked Degree" at bounding box center [225, 132] width 193 height 5
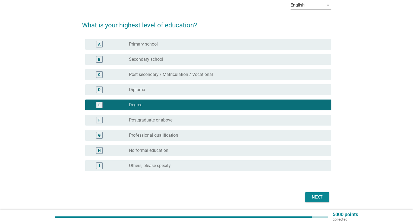
scroll to position [46, 0]
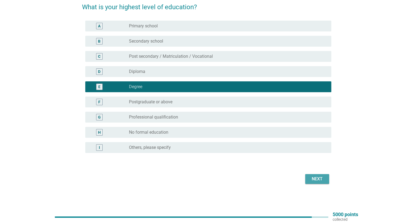
click at [323, 177] on div "Next" at bounding box center [317, 179] width 15 height 7
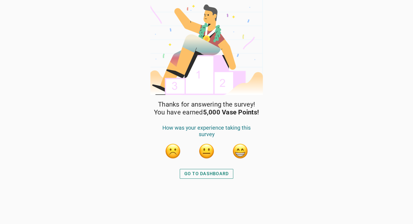
click at [193, 174] on div "GO TO DASHBOARD" at bounding box center [207, 174] width 45 height 7
